Goal: Transaction & Acquisition: Purchase product/service

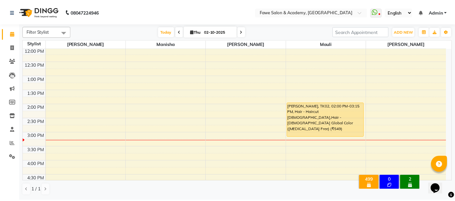
scroll to position [85, 0]
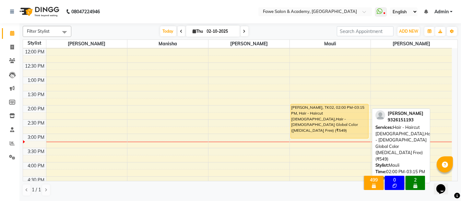
click at [321, 125] on div "[PERSON_NAME], TK02, 02:00 PM-03:15 PM, Hair - Haircut [DEMOGRAPHIC_DATA],Hair …" at bounding box center [328, 121] width 77 height 34
click at [332, 125] on div "[PERSON_NAME], TK02, 02:00 PM-03:15 PM, Hair - Haircut [DEMOGRAPHIC_DATA],Hair …" at bounding box center [328, 121] width 77 height 34
select select "1"
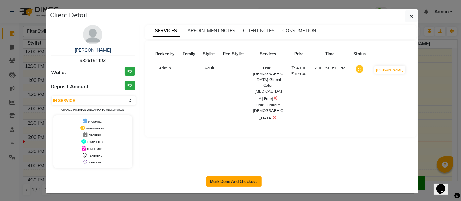
click at [240, 180] on button "Mark Done And Checkout" at bounding box center [233, 181] width 55 height 10
select select "service"
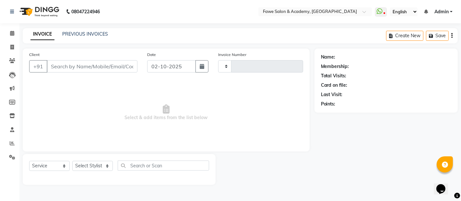
type input "1367"
select select "879"
type input "9326151193"
select select "14305"
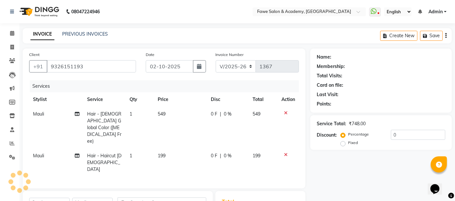
select select "1: Object"
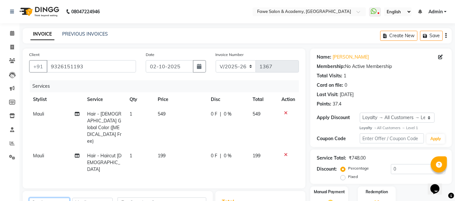
click at [58, 198] on select "Select Service Product Membership Package Voucher Prepaid Gift Card" at bounding box center [49, 203] width 40 height 10
select select "product"
click at [29, 198] on select "Select Service Product Membership Package Voucher Prepaid Gift Card" at bounding box center [49, 203] width 40 height 10
click at [144, 198] on input "text" at bounding box center [162, 203] width 89 height 10
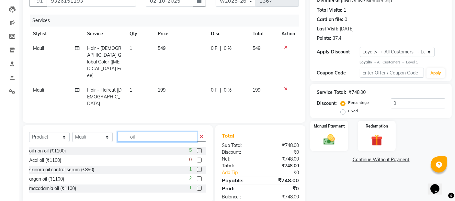
type input "oil"
click at [199, 148] on label at bounding box center [199, 150] width 5 height 5
click at [199, 149] on input "checkbox" at bounding box center [199, 151] width 4 height 4
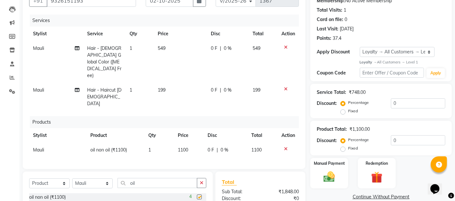
checkbox input "false"
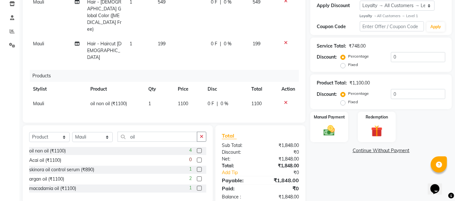
click at [394, 139] on div "Redemption" at bounding box center [377, 127] width 38 height 30
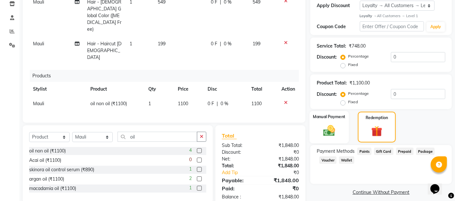
click at [325, 135] on img at bounding box center [329, 131] width 19 height 14
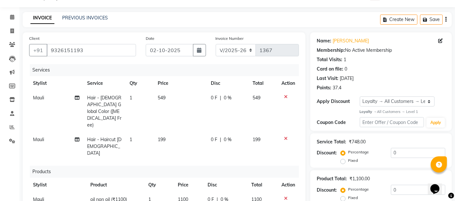
scroll to position [82, 0]
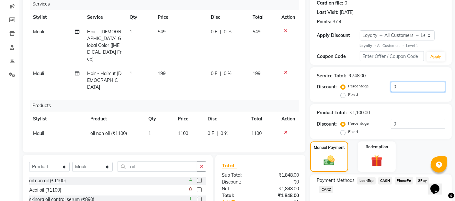
click at [392, 87] on input "0" at bounding box center [418, 87] width 54 height 10
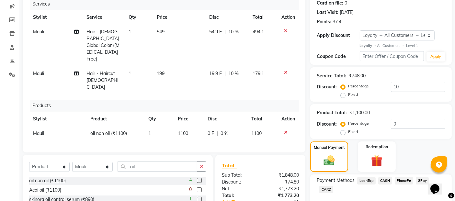
click at [392, 118] on div "Product Total: ₹1,100.00 Discount: Percentage Fixed 0" at bounding box center [381, 121] width 129 height 29
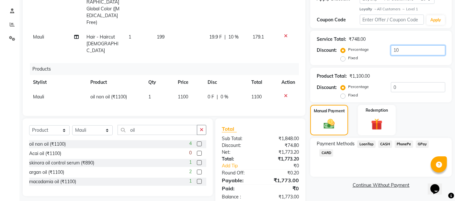
click at [405, 50] on input "10" at bounding box center [418, 50] width 54 height 10
type input "1"
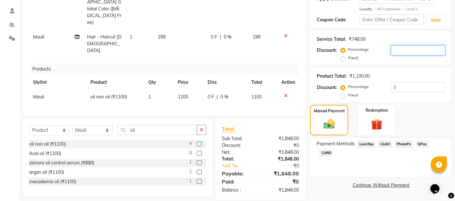
scroll to position [117, 0]
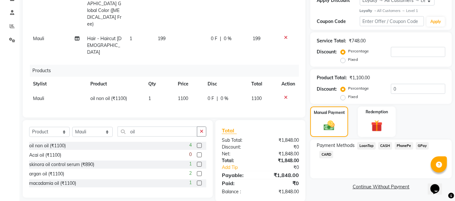
click at [423, 145] on span "GPay" at bounding box center [422, 145] width 13 height 7
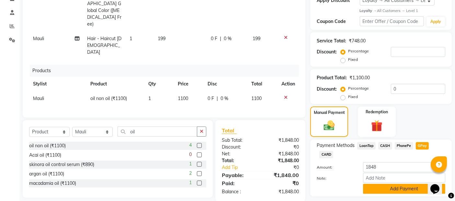
click at [406, 184] on button "Add Payment" at bounding box center [404, 189] width 82 height 10
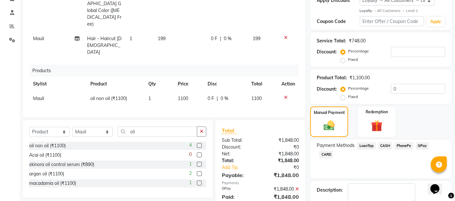
scroll to position [158, 0]
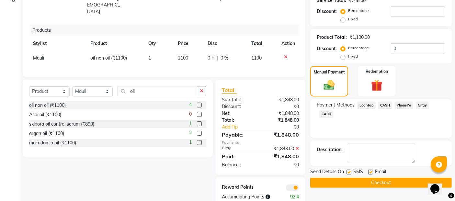
click at [394, 180] on button "Checkout" at bounding box center [381, 183] width 142 height 10
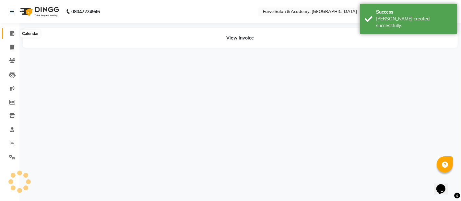
click at [11, 33] on icon at bounding box center [12, 33] width 4 height 5
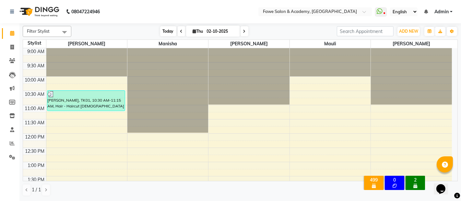
click at [163, 30] on span "Today" at bounding box center [168, 31] width 16 height 10
